Goal: Task Accomplishment & Management: Manage account settings

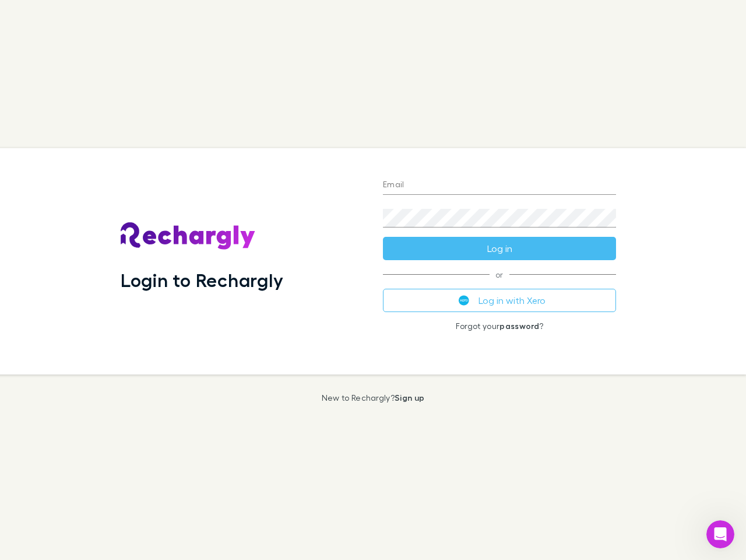
click at [373, 280] on div "Login to Rechargly" at bounding box center [242, 261] width 262 height 226
click at [500, 185] on input "Email" at bounding box center [499, 185] width 233 height 19
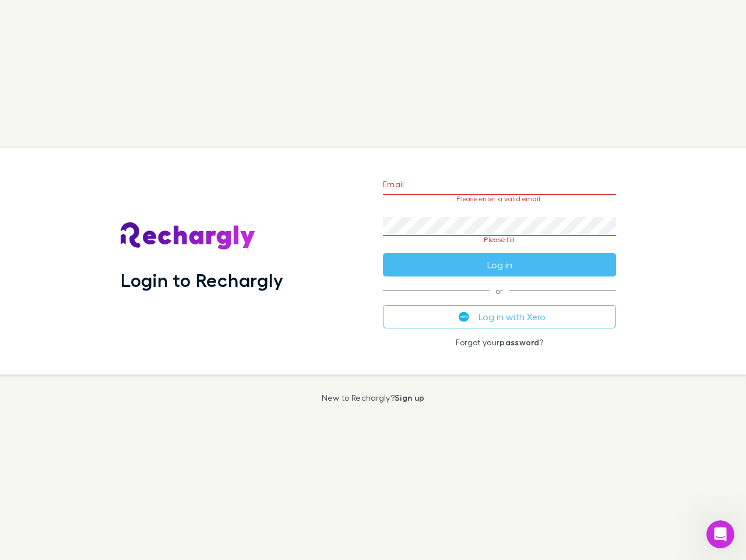
click at [500, 248] on form "Email Please enter a valid email. Password Please fill Log in" at bounding box center [499, 222] width 233 height 110
click at [500, 300] on div "Email Please enter a valid email. Password Please fill Log in or Log in with Xe…" at bounding box center [500, 261] width 252 height 226
click at [721, 534] on icon "Open Intercom Messenger" at bounding box center [720, 534] width 19 height 19
